Goal: Navigation & Orientation: Find specific page/section

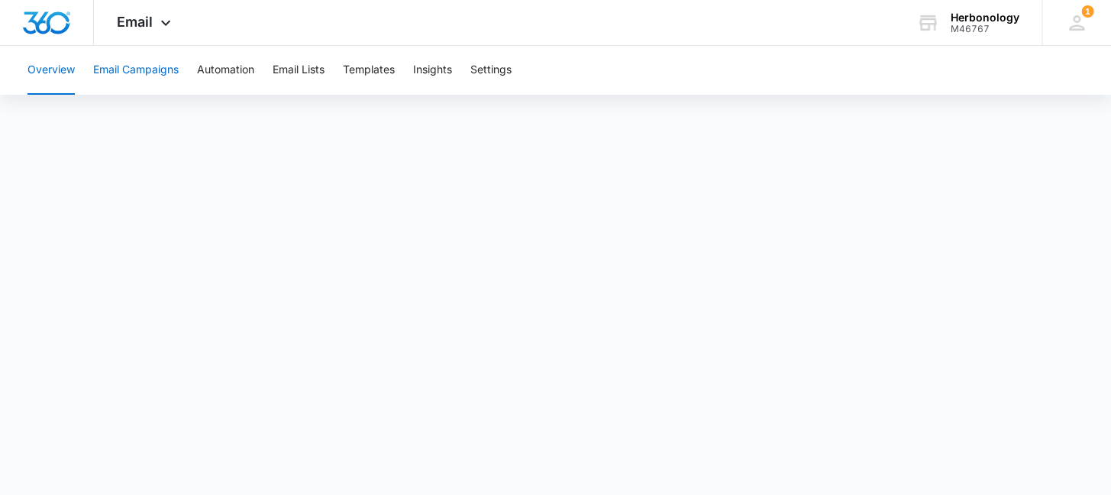
click at [157, 77] on button "Email Campaigns" at bounding box center [136, 70] width 86 height 49
click at [123, 70] on button "Email Campaigns" at bounding box center [136, 70] width 86 height 49
click at [35, 55] on button "Overview" at bounding box center [50, 70] width 47 height 49
